Goal: Find contact information: Find contact information

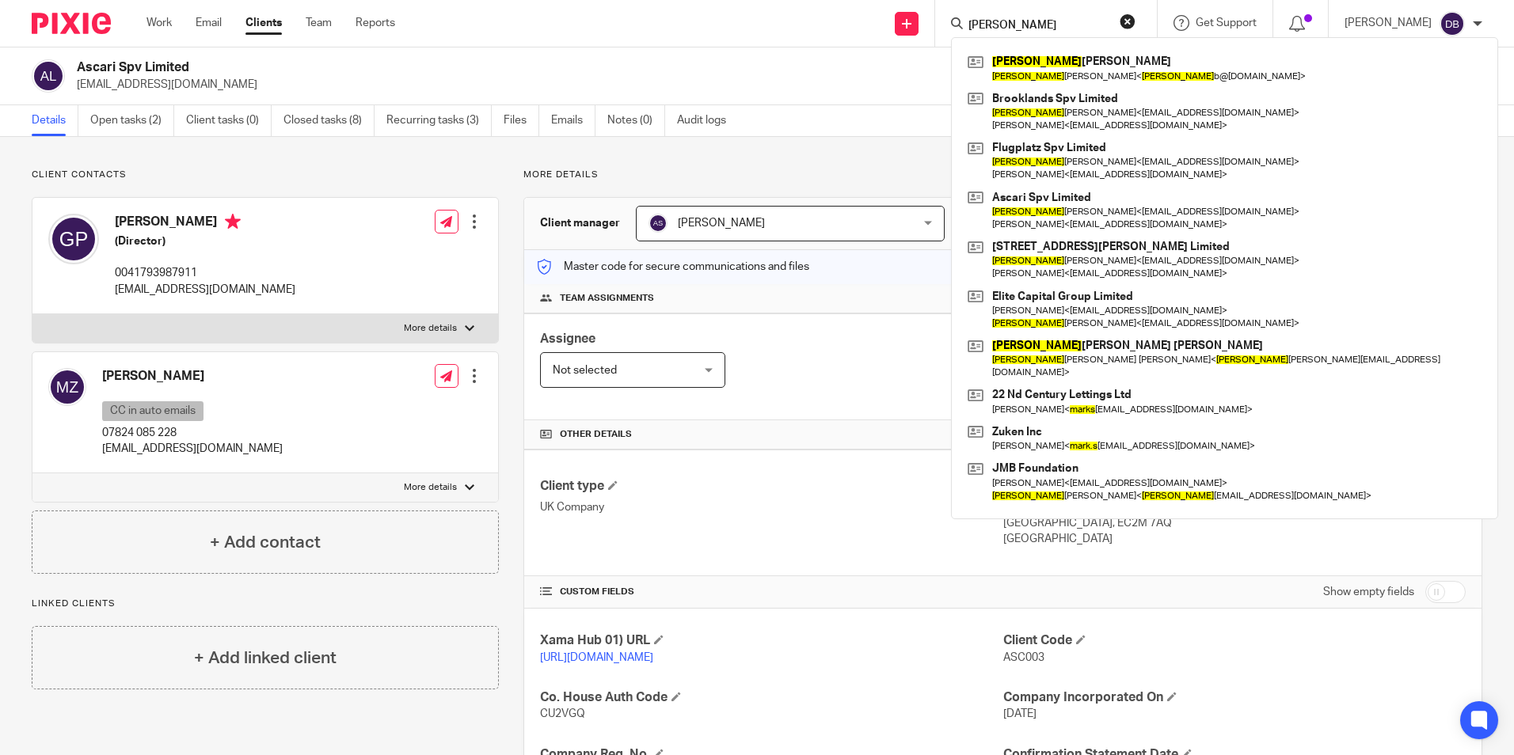
scroll to position [79, 0]
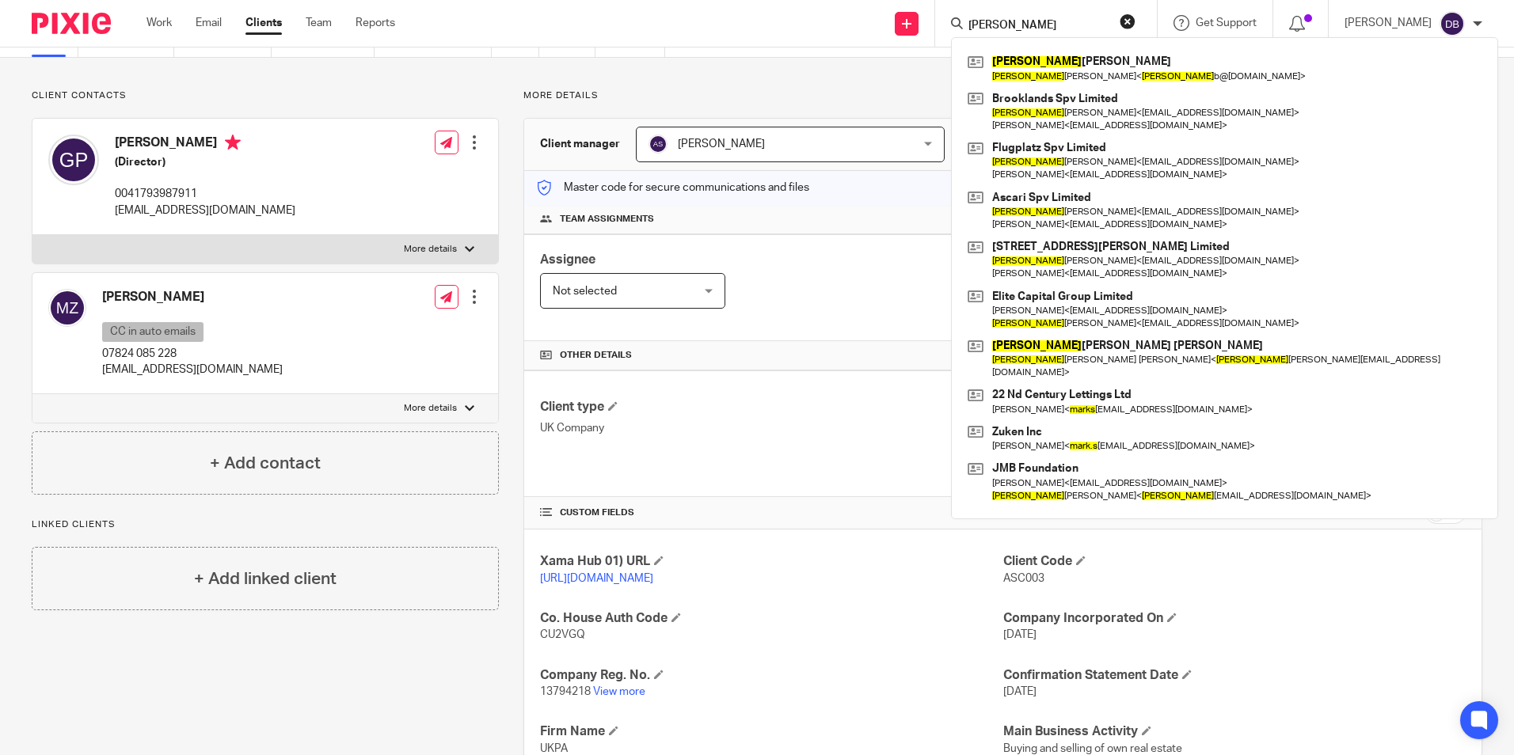
drag, startPoint x: 0, startPoint y: 0, endPoint x: 973, endPoint y: 29, distance: 973.5
click at [973, 29] on div "[PERSON_NAME]" at bounding box center [1043, 23] width 184 height 20
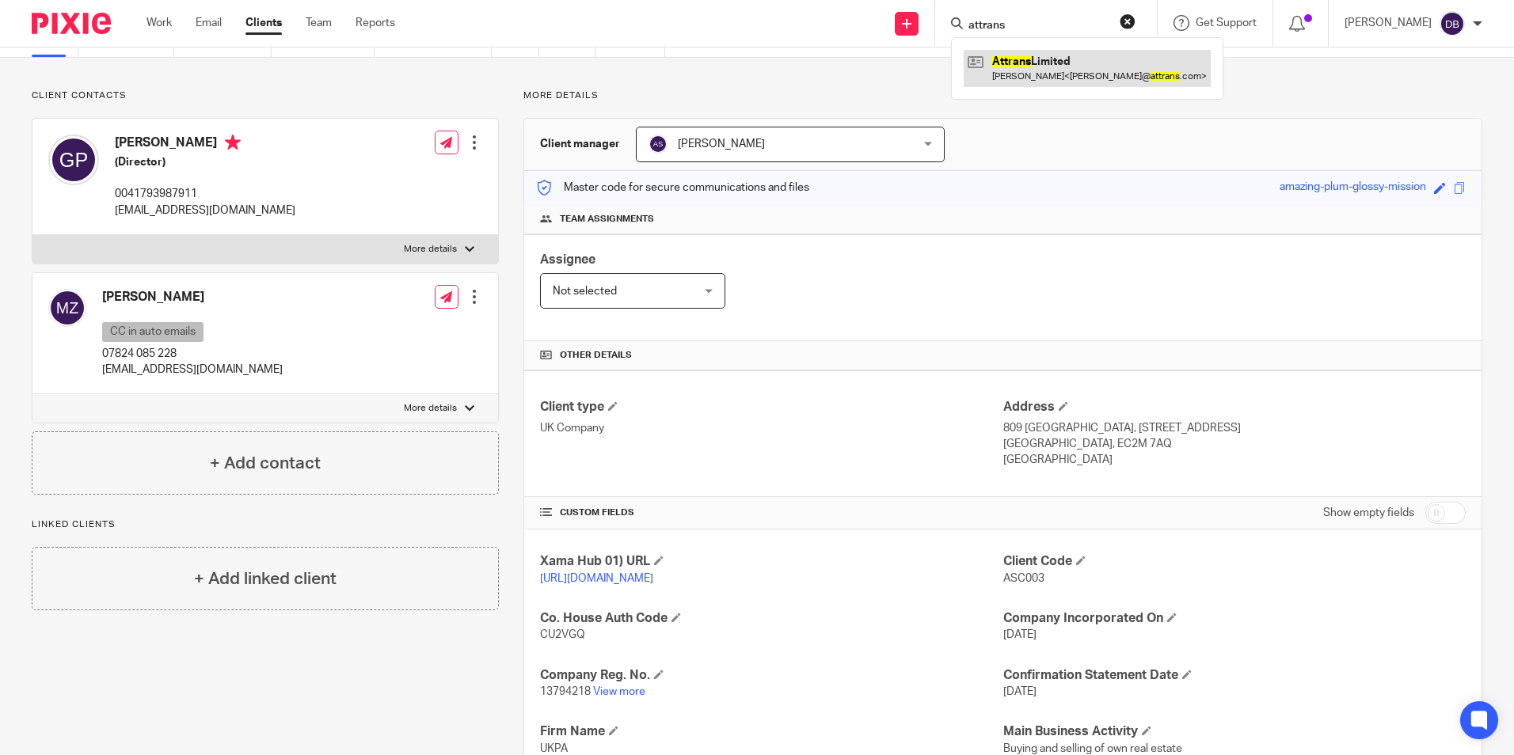
type input "attrans"
click at [1055, 73] on link at bounding box center [1087, 68] width 247 height 36
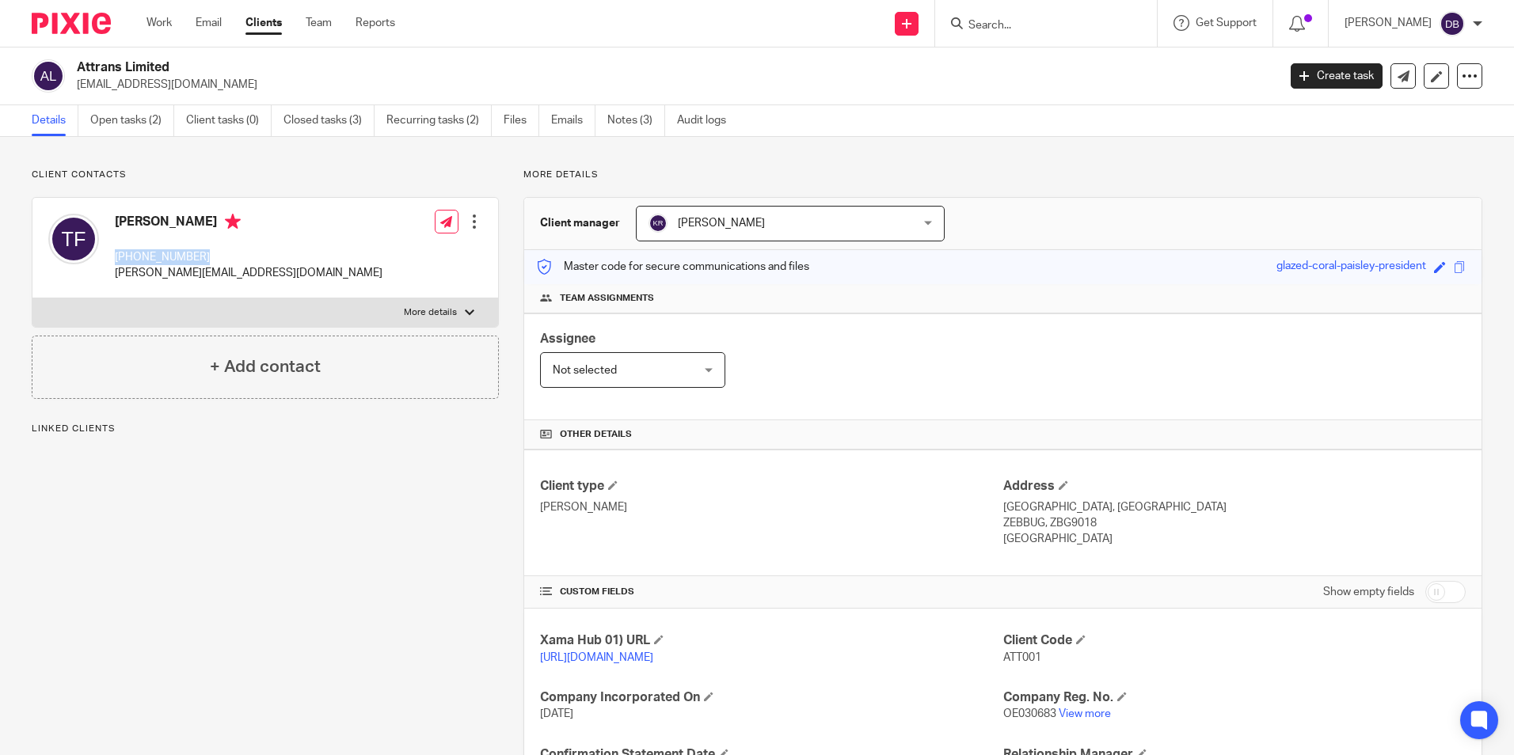
drag, startPoint x: 113, startPoint y: 261, endPoint x: 220, endPoint y: 253, distance: 107.2
click at [220, 253] on div "Tonio Farrugia +356 2258 5500 t.farrugia@attrans.com" at bounding box center [215, 248] width 334 height 84
copy p "+356 2258 5500"
click at [1092, 720] on link "View more" at bounding box center [1085, 714] width 52 height 11
